Goal: Find specific page/section: Locate a particular part of the current website

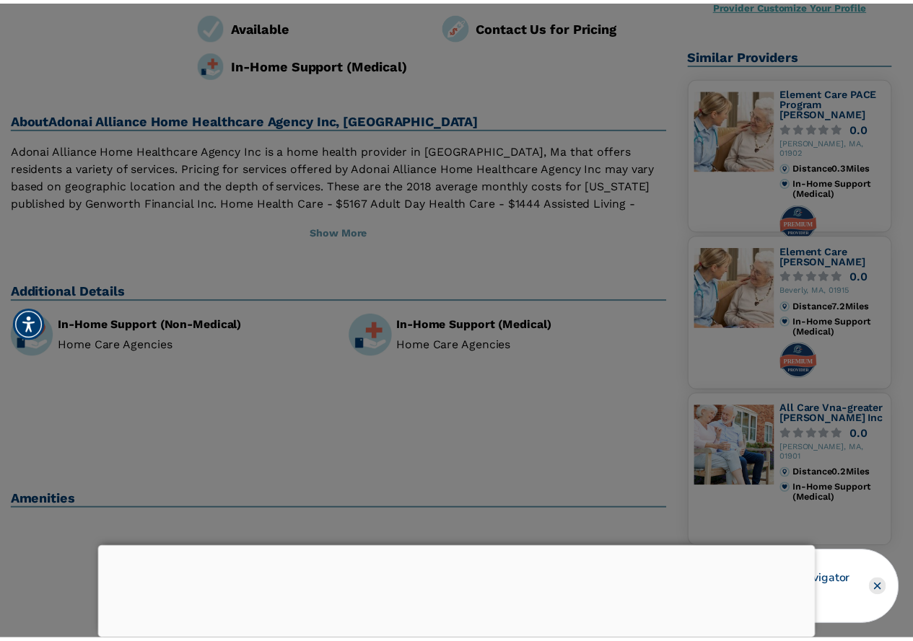
scroll to position [144, 0]
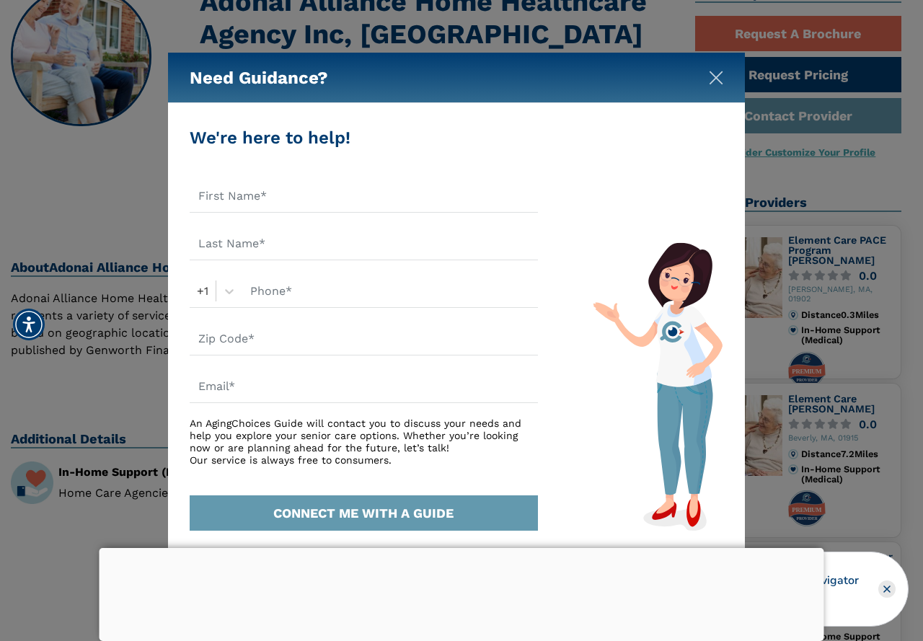
click at [716, 81] on img "Close" at bounding box center [716, 78] width 14 height 14
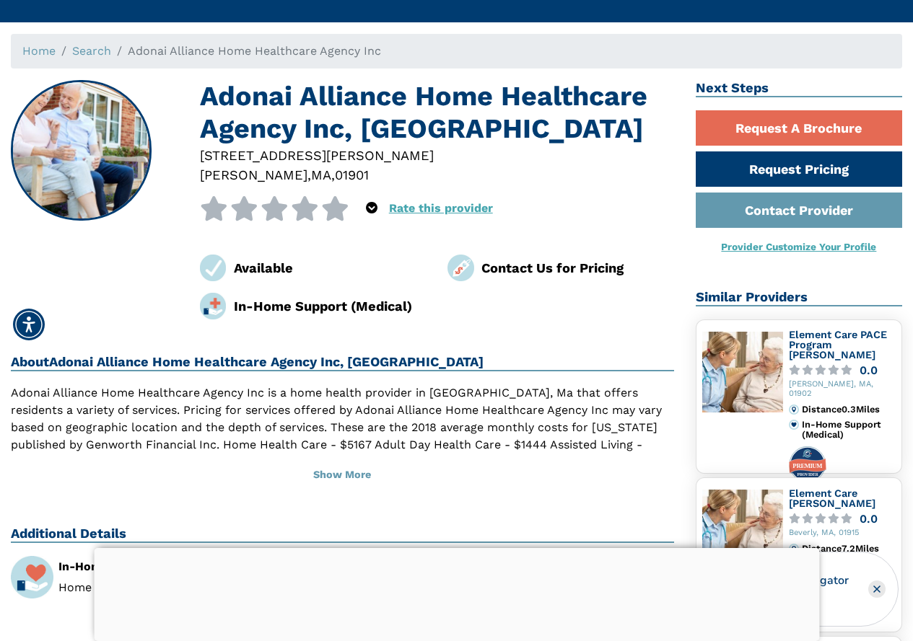
scroll to position [72, 0]
